Goal: Information Seeking & Learning: Learn about a topic

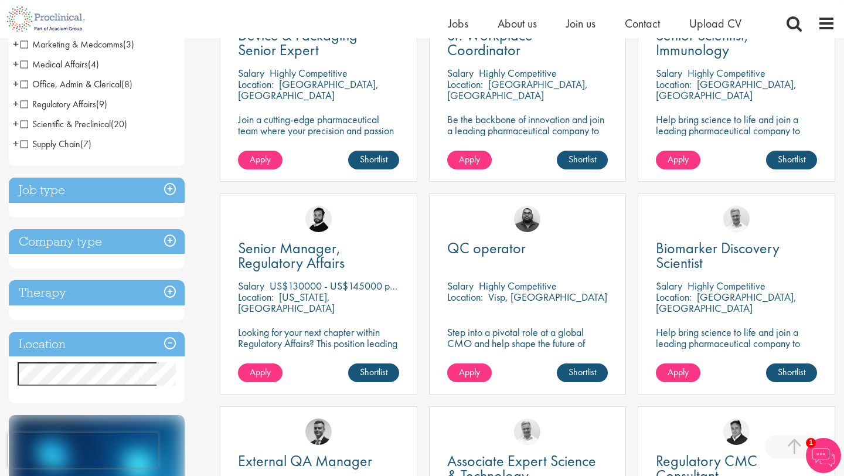
scroll to position [290, 0]
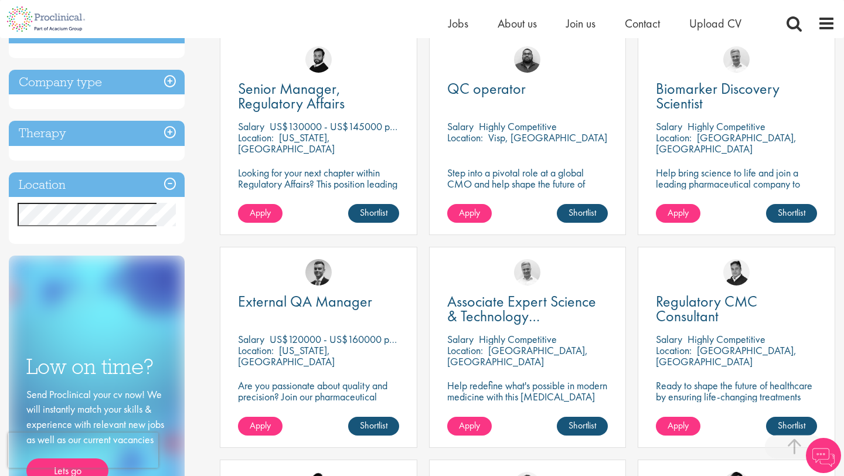
scroll to position [389, 0]
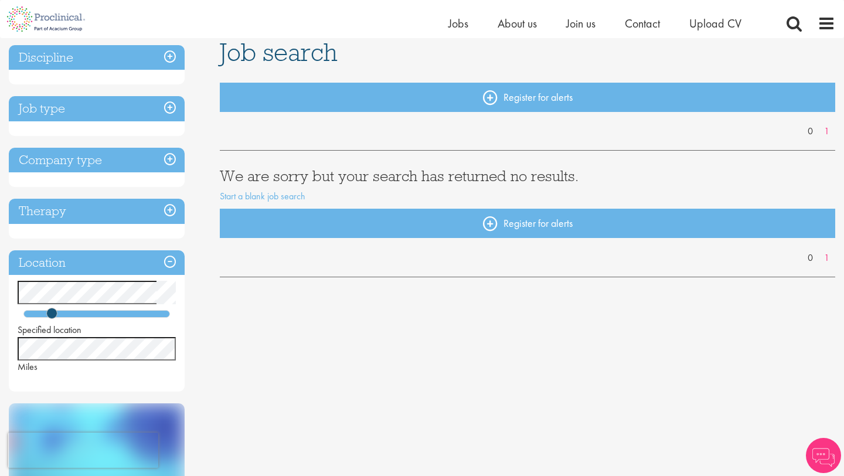
scroll to position [89, 0]
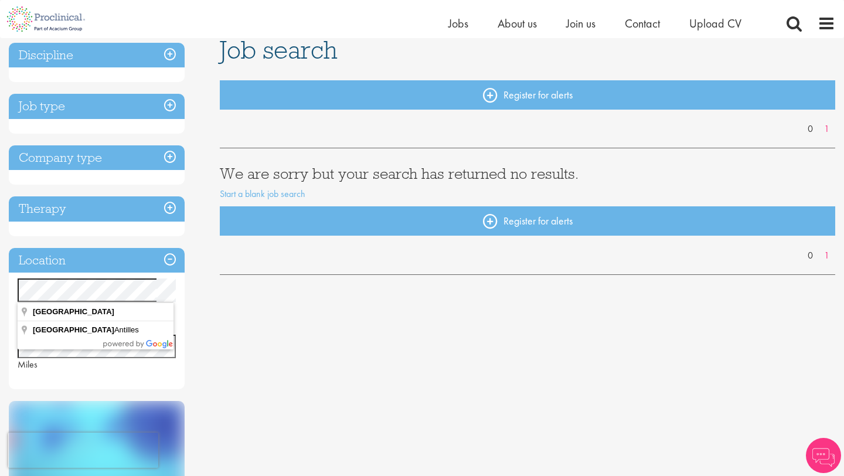
click at [1, 294] on div "You are here: Home > Job search Discipline Job type Company type Therapy Locati…" at bounding box center [422, 329] width 844 height 758
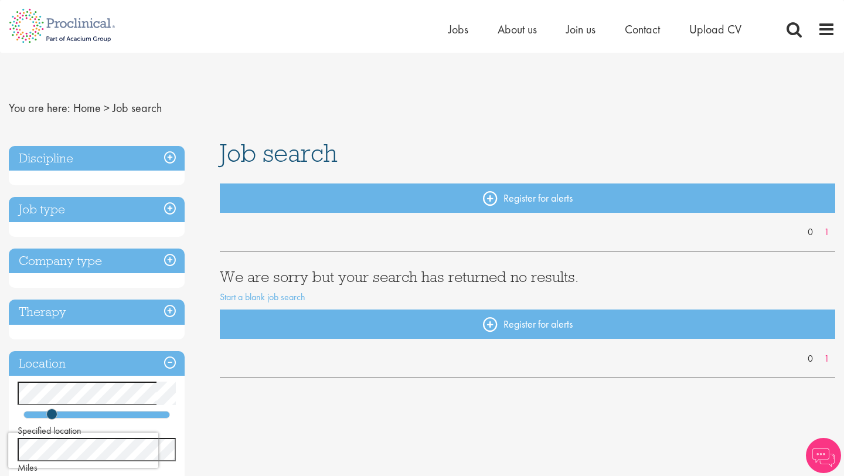
click at [264, 269] on h3 "We are sorry but your search has returned no results." at bounding box center [527, 276] width 615 height 15
